Goal: Check status: Check status

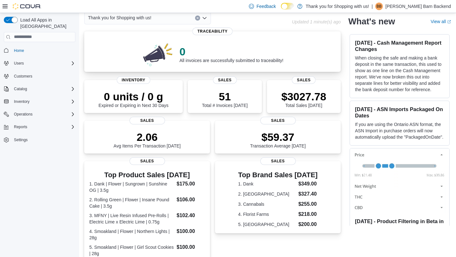
scroll to position [34, 0]
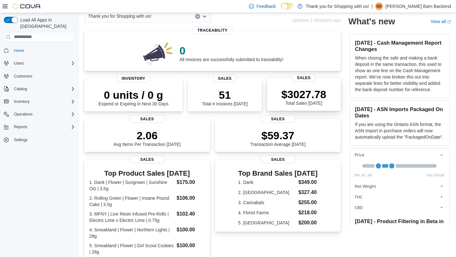
click at [283, 99] on p "$3027.78" at bounding box center [303, 94] width 45 height 13
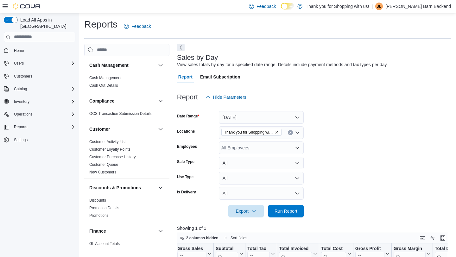
click at [28, 47] on span "Home" at bounding box center [43, 51] width 64 height 8
